Goal: Find specific page/section: Find specific page/section

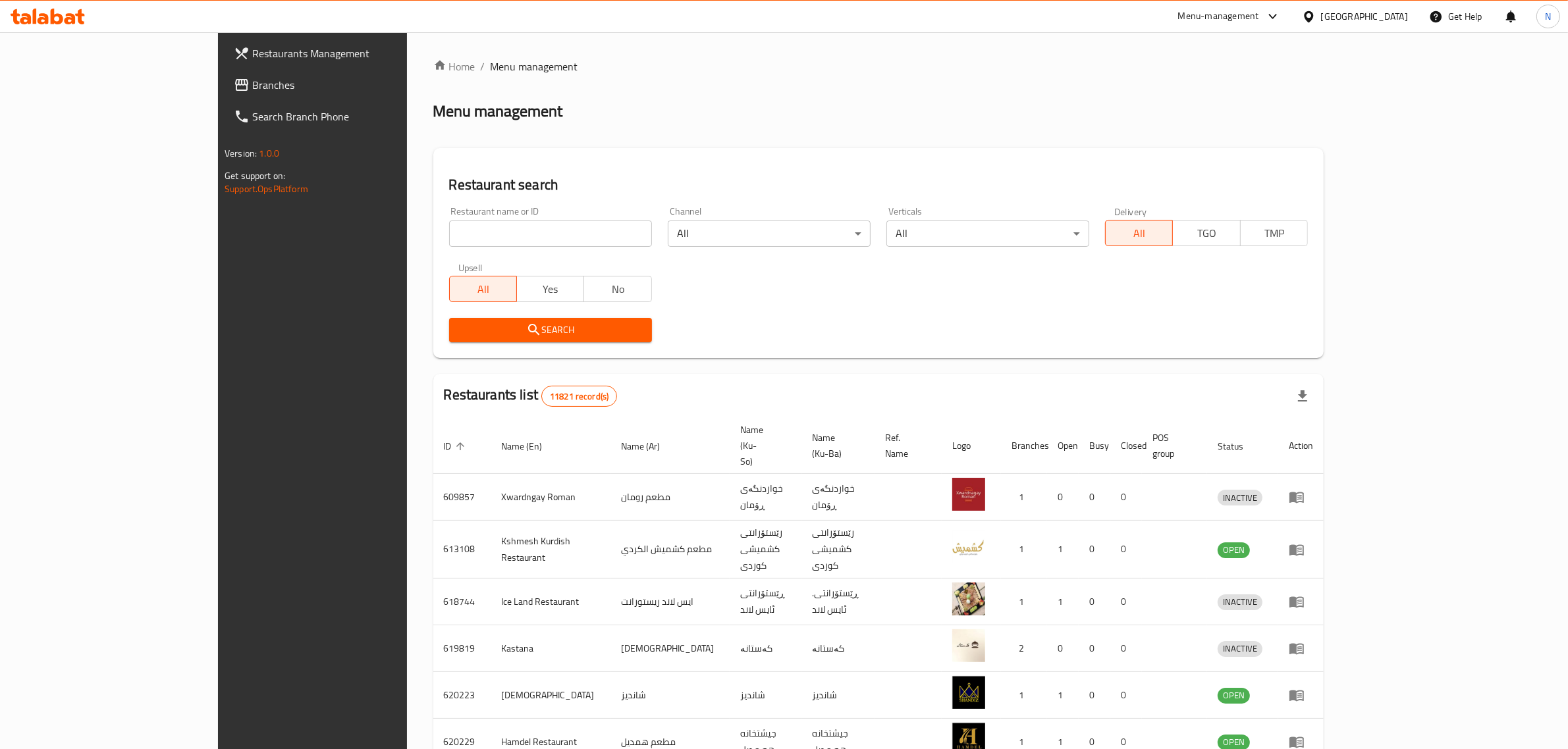
click at [449, 234] on input "search" at bounding box center [550, 233] width 203 height 26
click button "Search" at bounding box center [550, 330] width 203 height 24
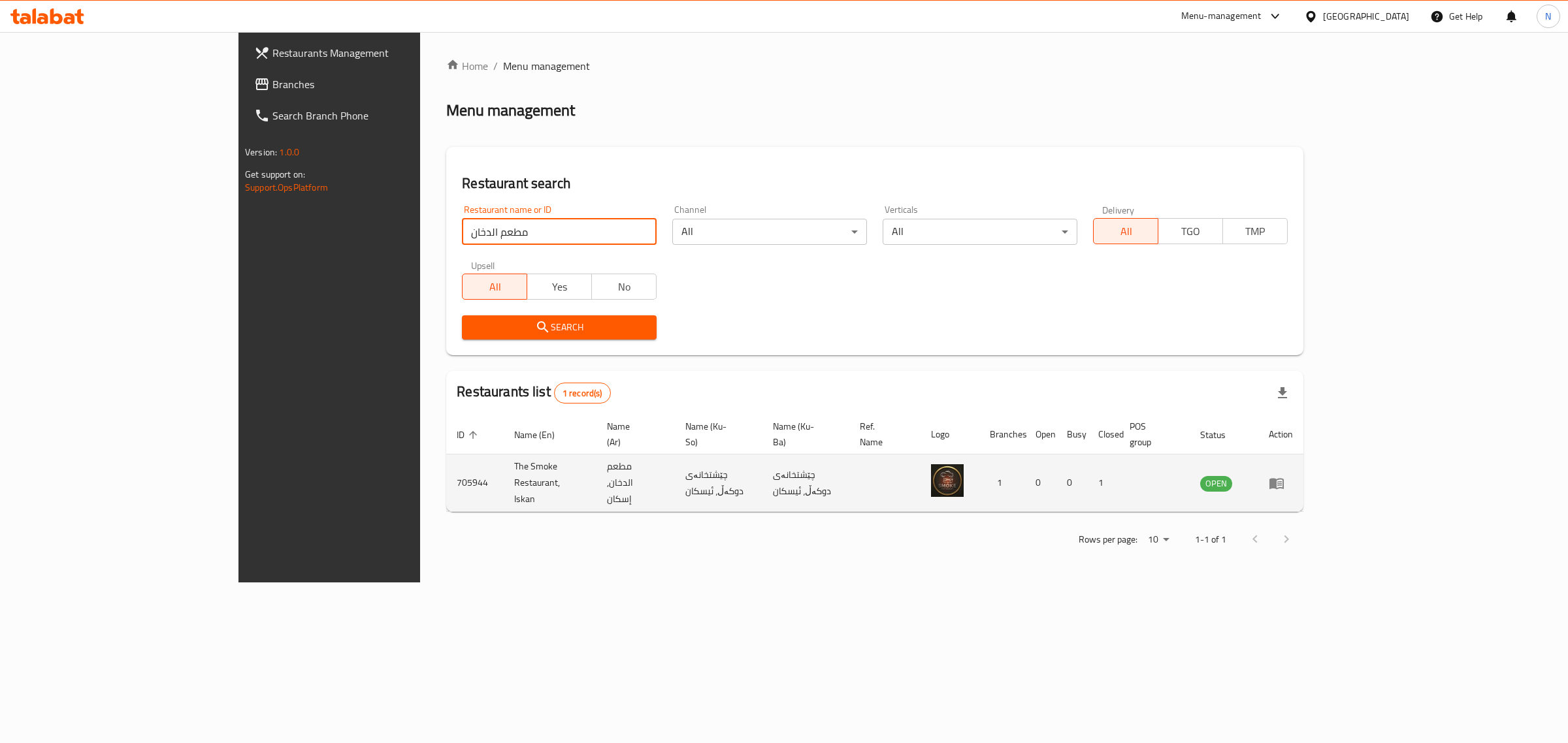
click at [504, 470] on td "The Smoke Restaurant, Iskan" at bounding box center [550, 483] width 93 height 58
copy td "The Smoke Restaurant, Iskan"
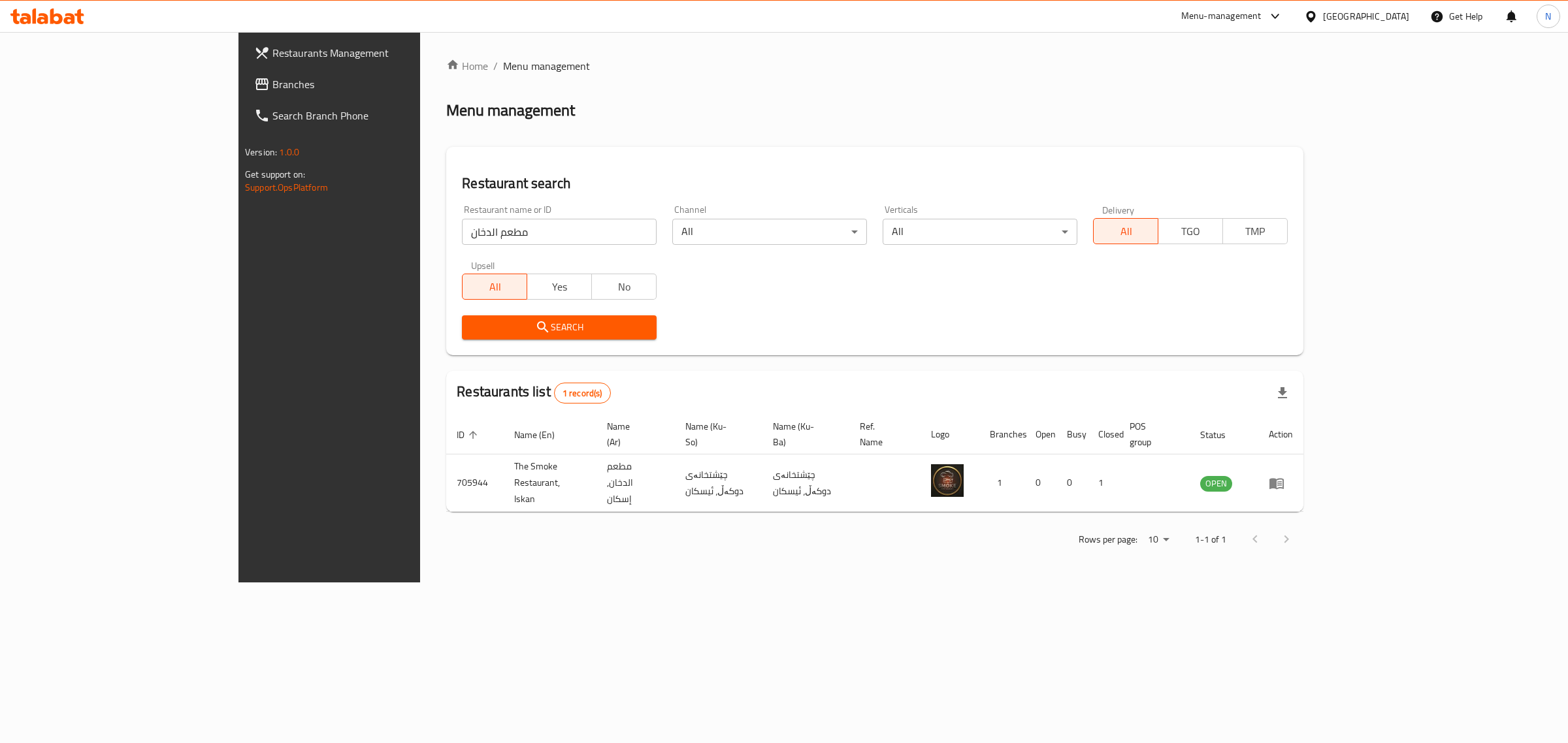
click at [462, 239] on input "مطعم الدخان" at bounding box center [559, 232] width 195 height 26
paste input "704442"
type input "704442"
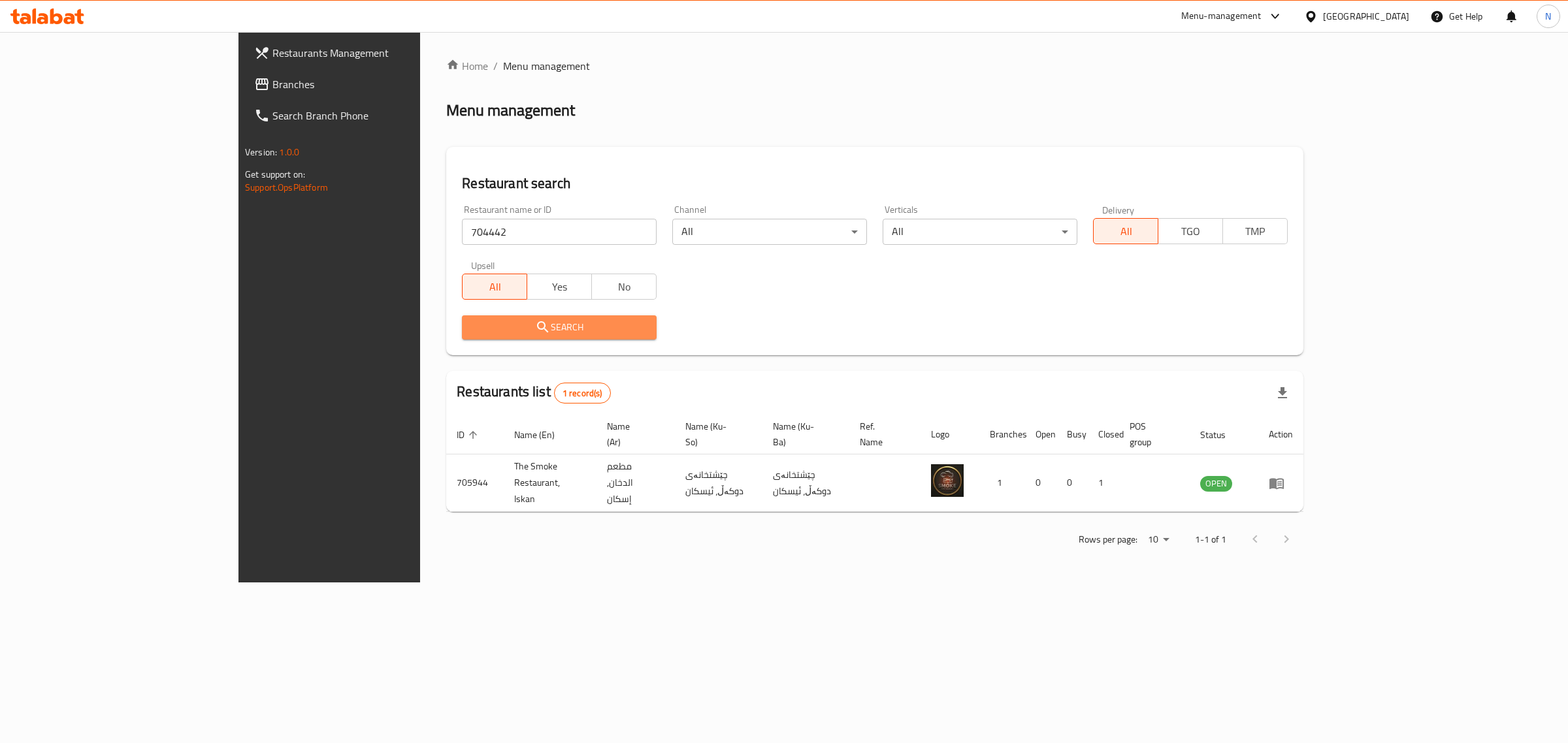
click at [476, 318] on button "Search" at bounding box center [559, 327] width 195 height 24
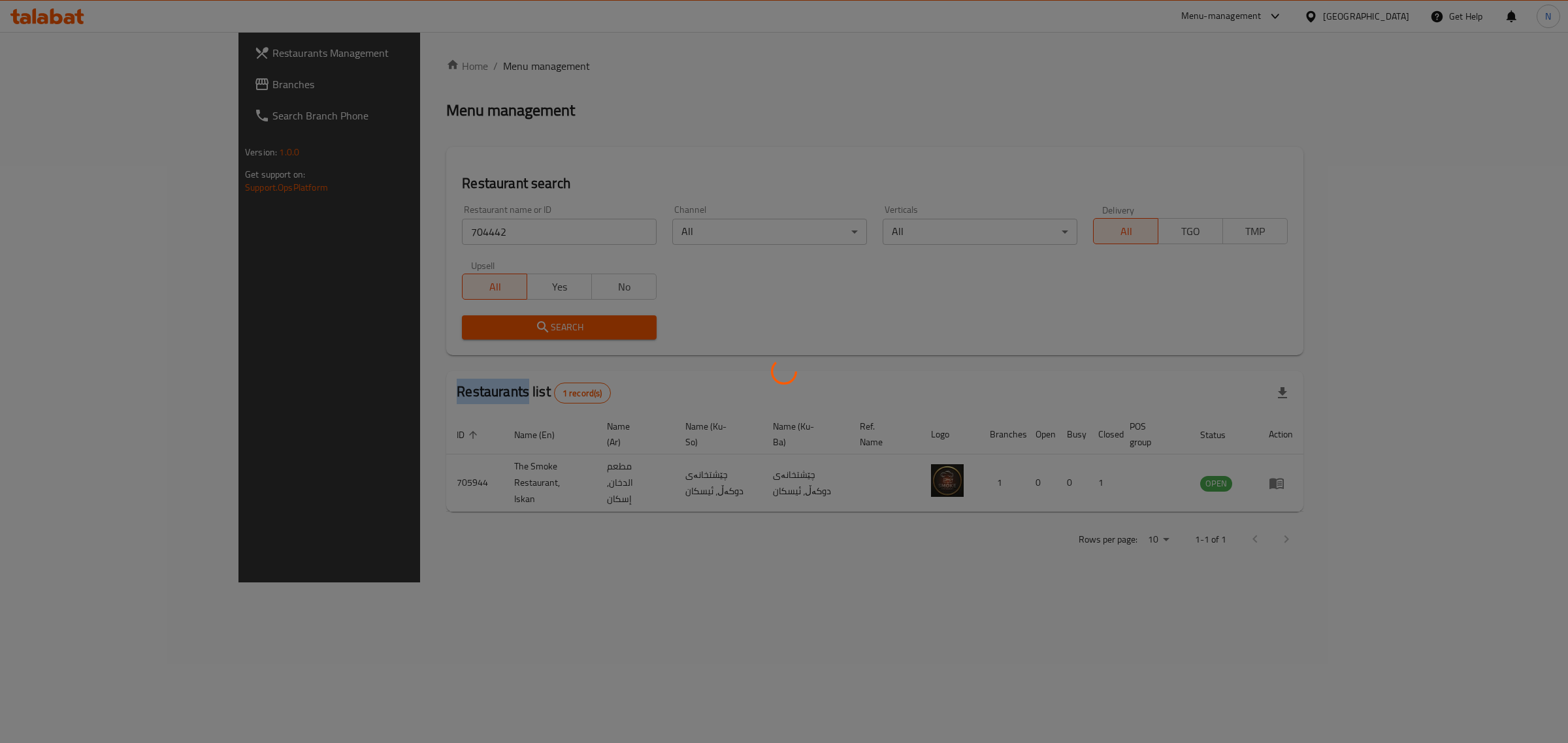
click at [476, 318] on div at bounding box center [784, 371] width 1568 height 743
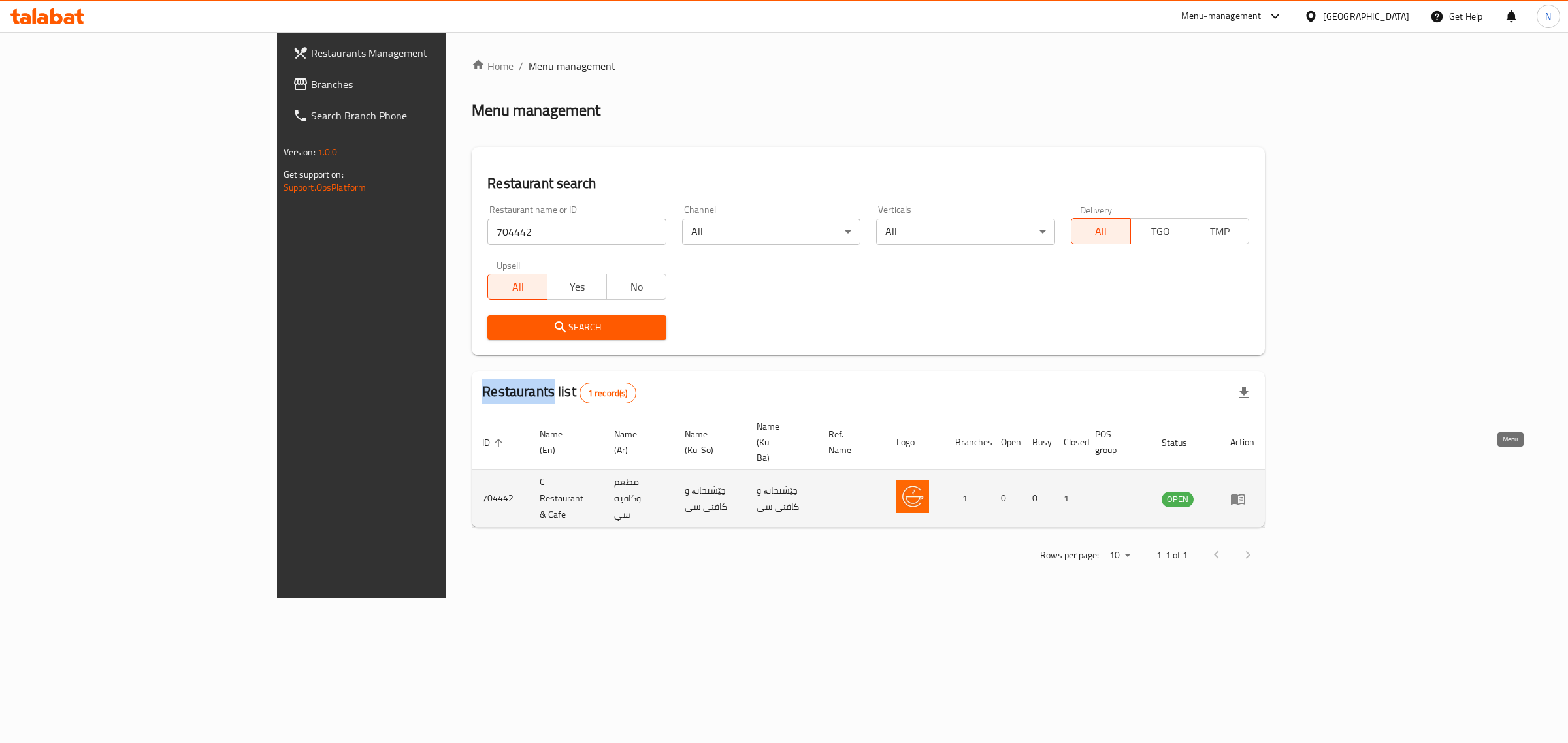
click at [1246, 491] on icon "enhanced table" at bounding box center [1238, 499] width 16 height 16
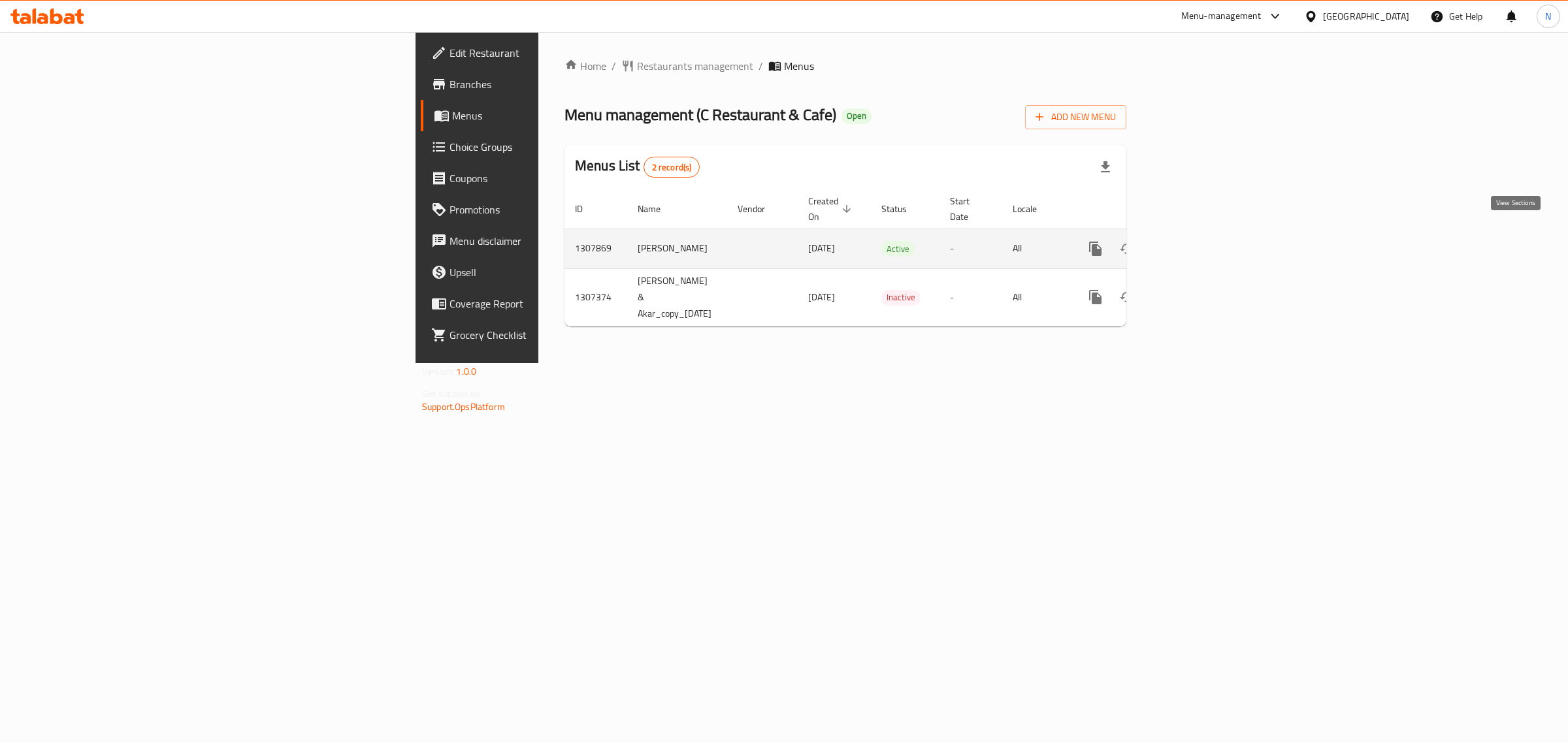
click at [1206, 235] on link "enhanced table" at bounding box center [1190, 249] width 32 height 32
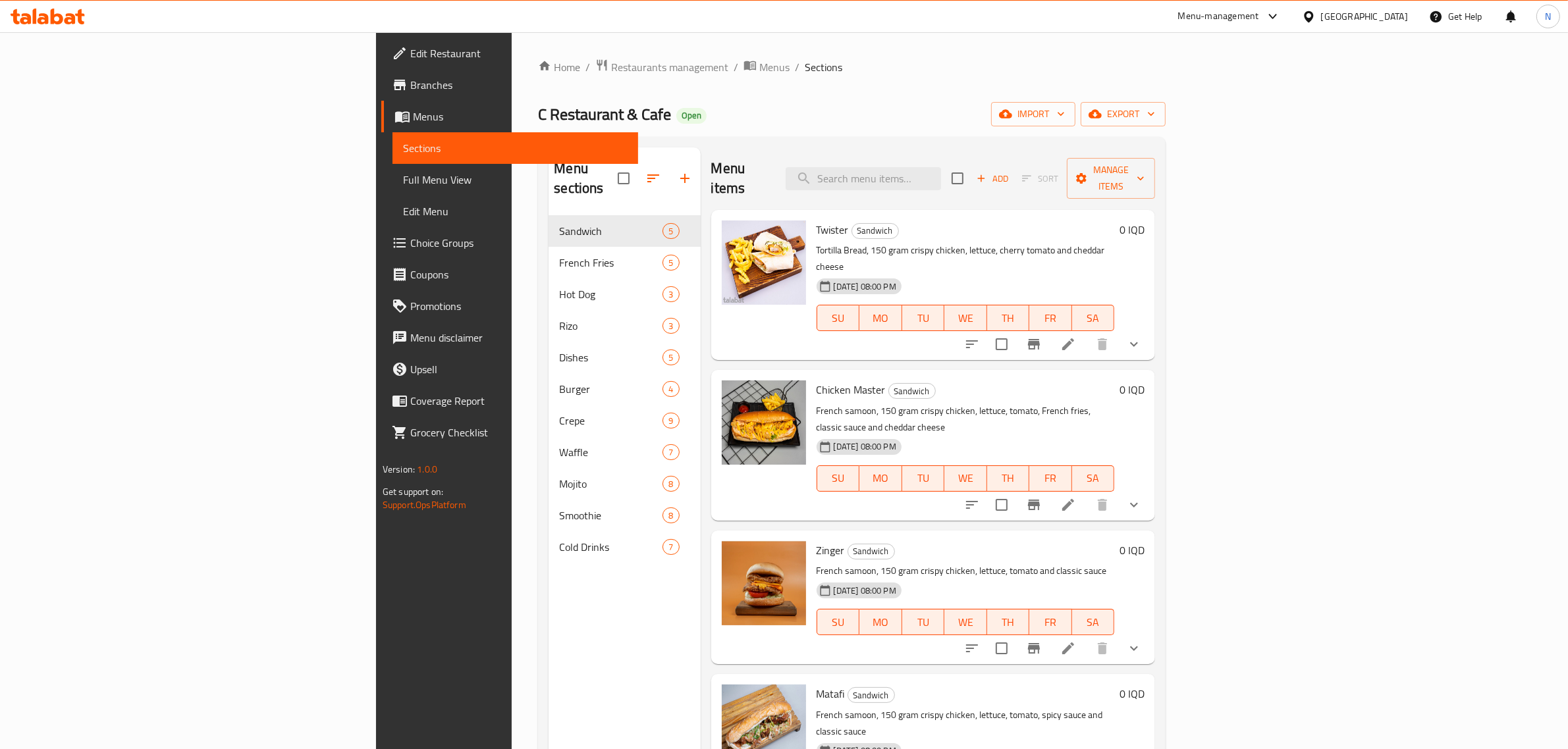
click at [410, 87] on span "Branches" at bounding box center [519, 85] width 218 height 16
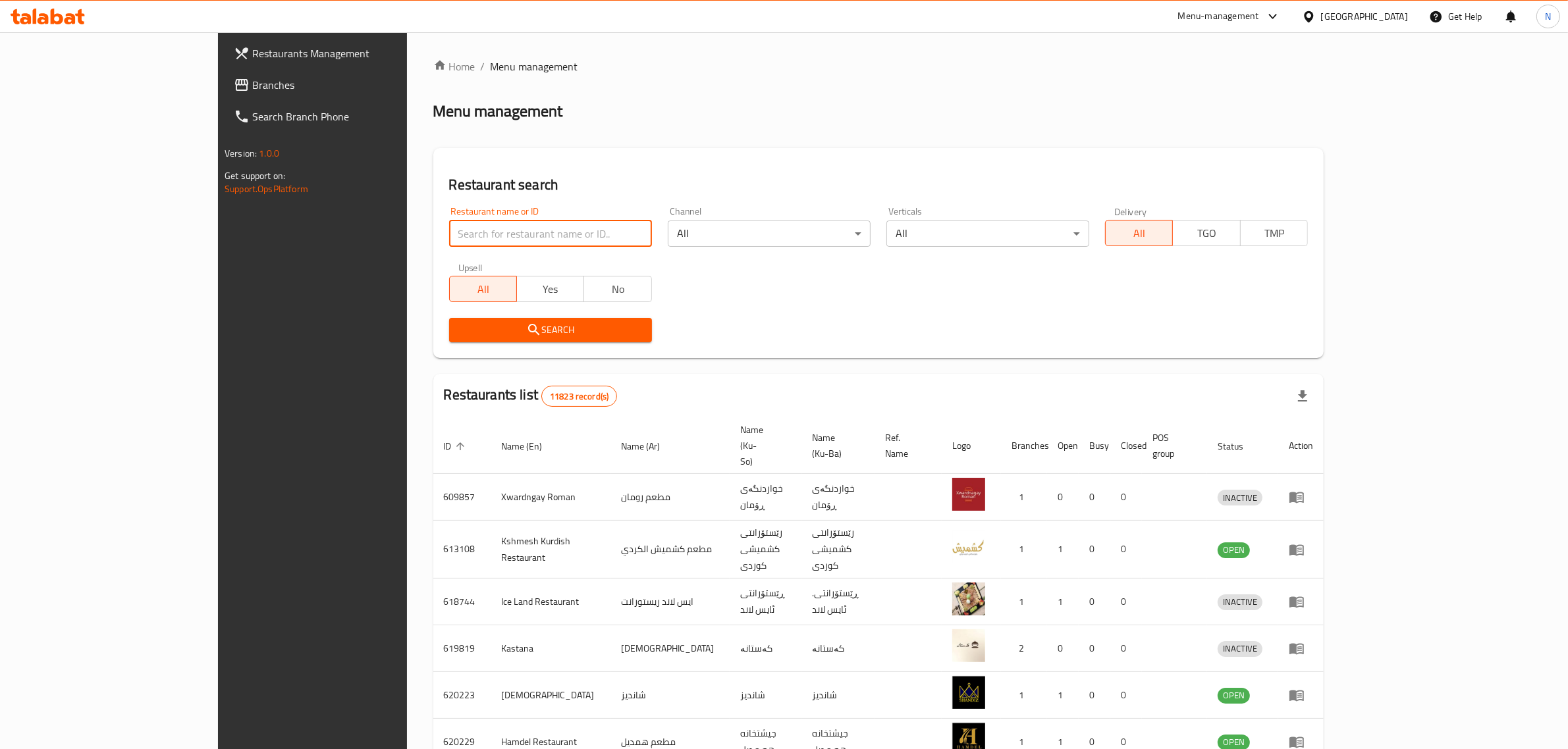
click at [449, 231] on input "search" at bounding box center [550, 233] width 203 height 26
type input "مطعم الدخان"
click button "Search" at bounding box center [550, 330] width 203 height 24
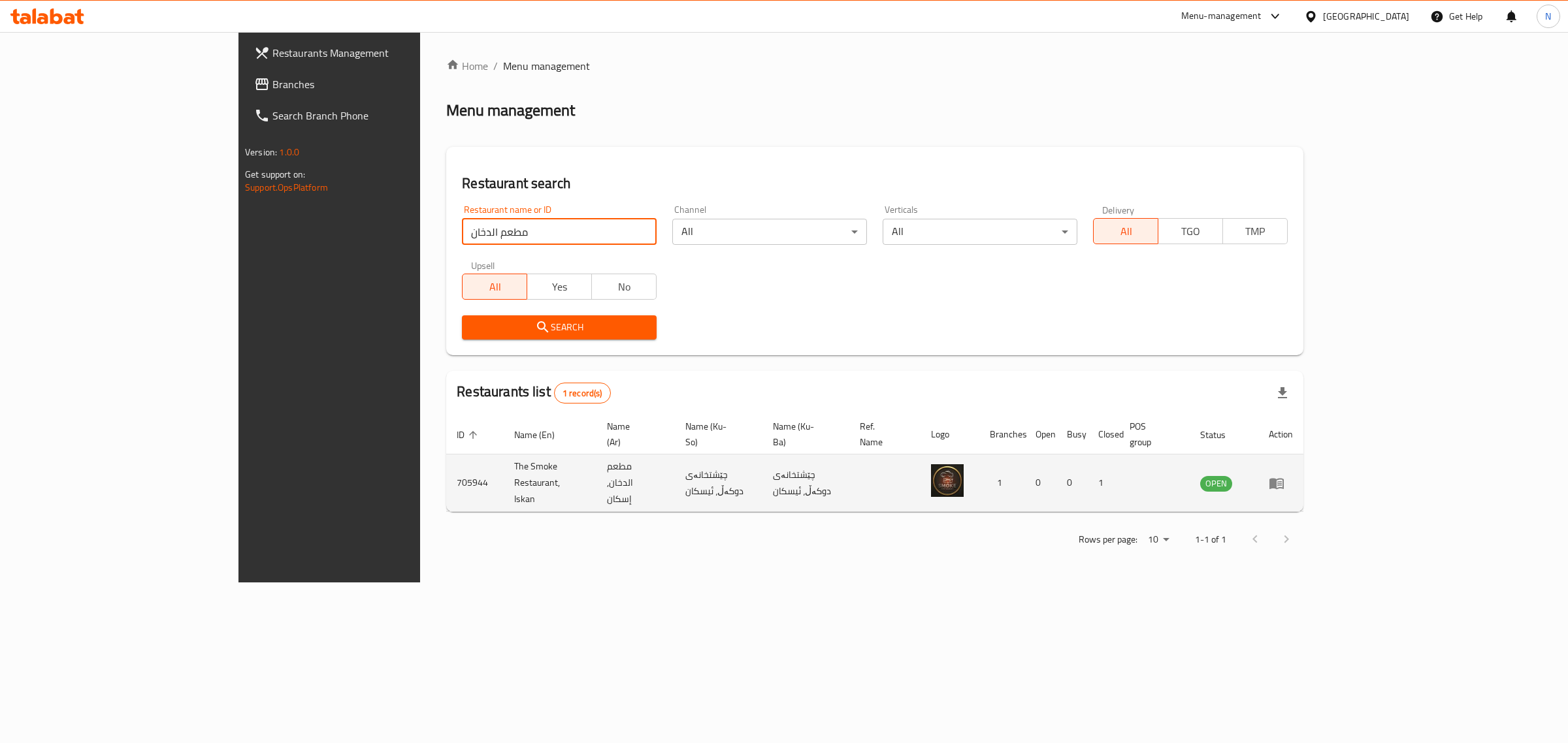
click at [504, 461] on td "The Smoke Restaurant, Iskan" at bounding box center [550, 483] width 93 height 58
copy td "The Smoke Restaurant, Iskan"
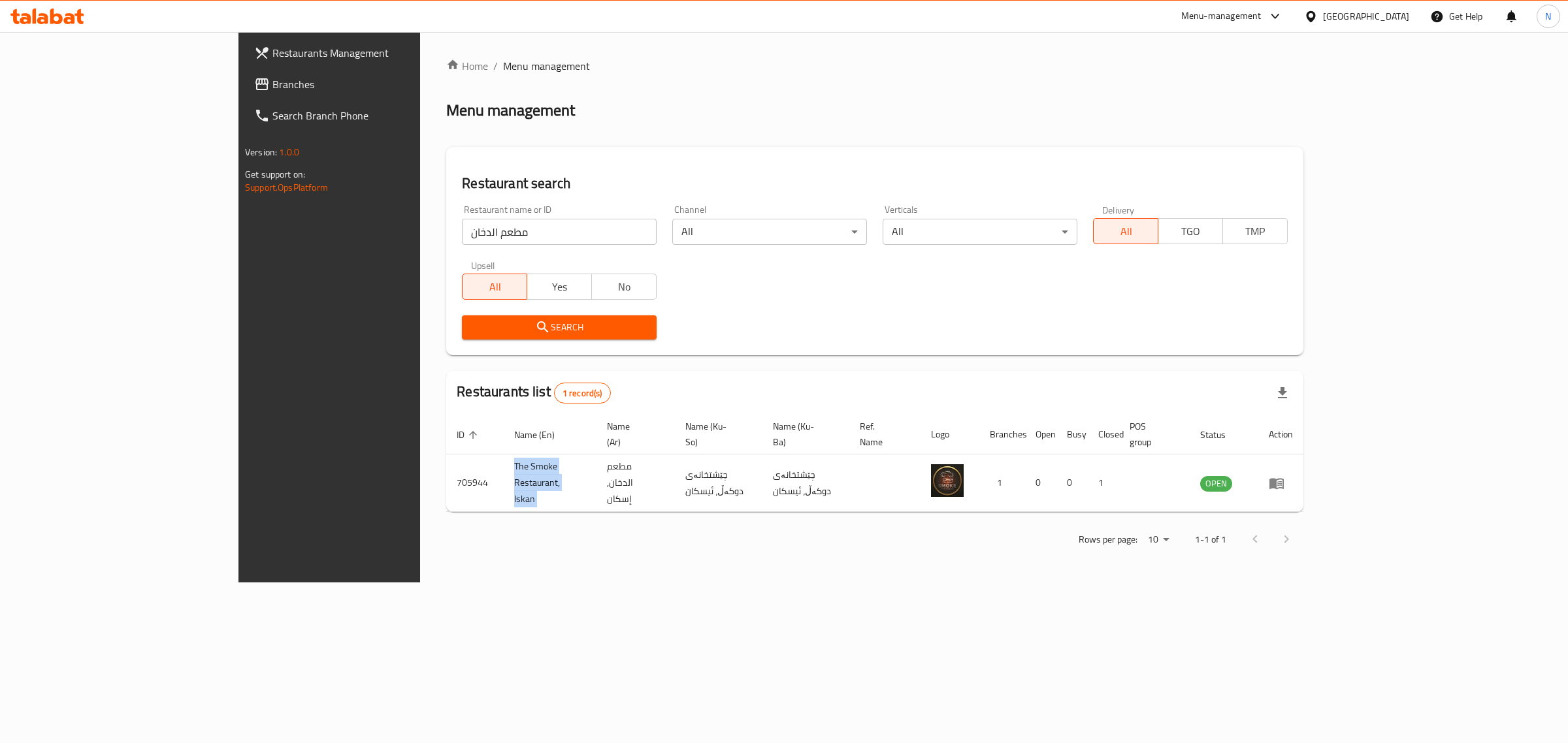
click at [56, 11] on icon at bounding box center [47, 16] width 74 height 16
